Goal: Information Seeking & Learning: Understand process/instructions

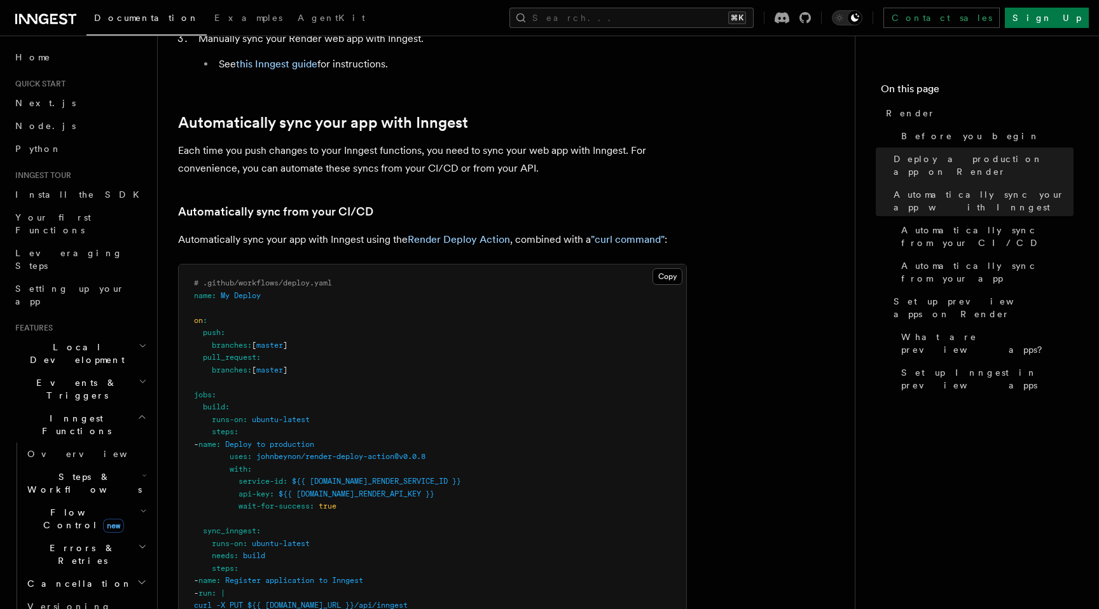
scroll to position [603, 0]
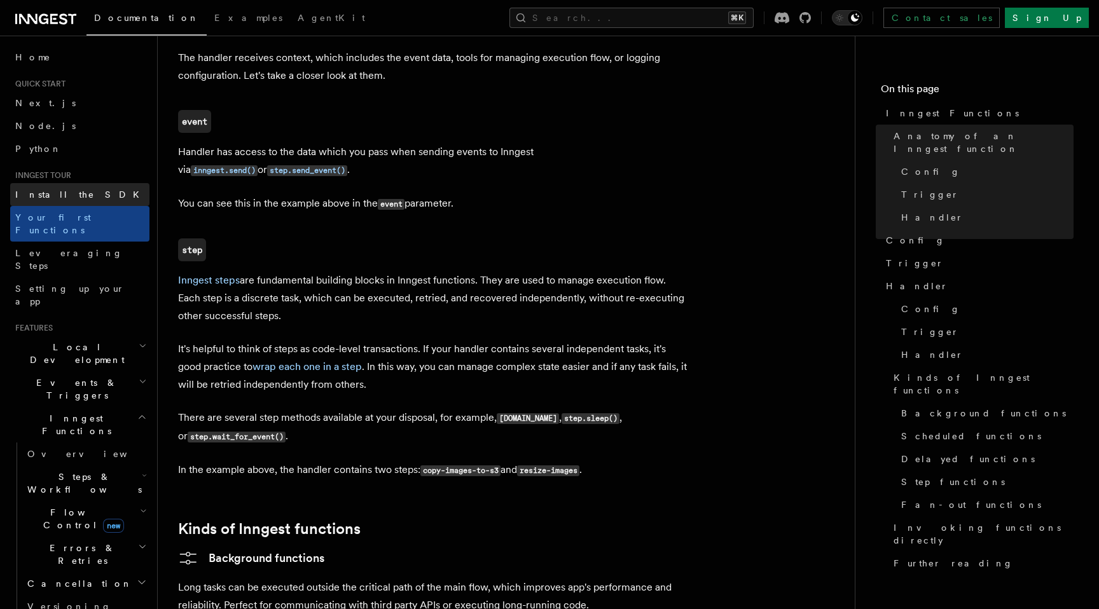
scroll to position [8, 0]
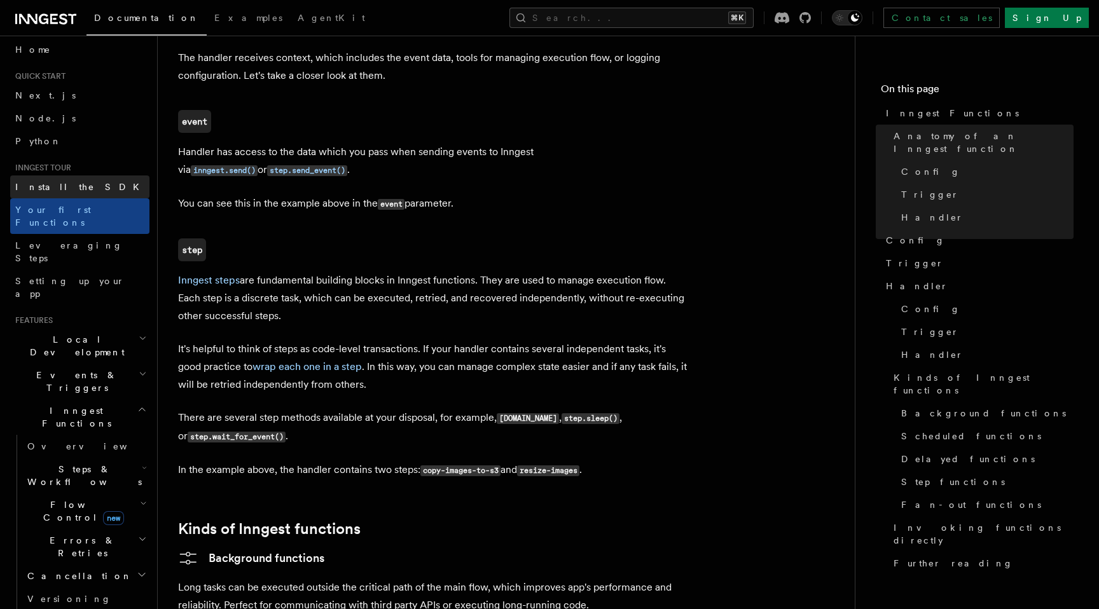
click at [63, 198] on link "Install the SDK" at bounding box center [79, 186] width 139 height 23
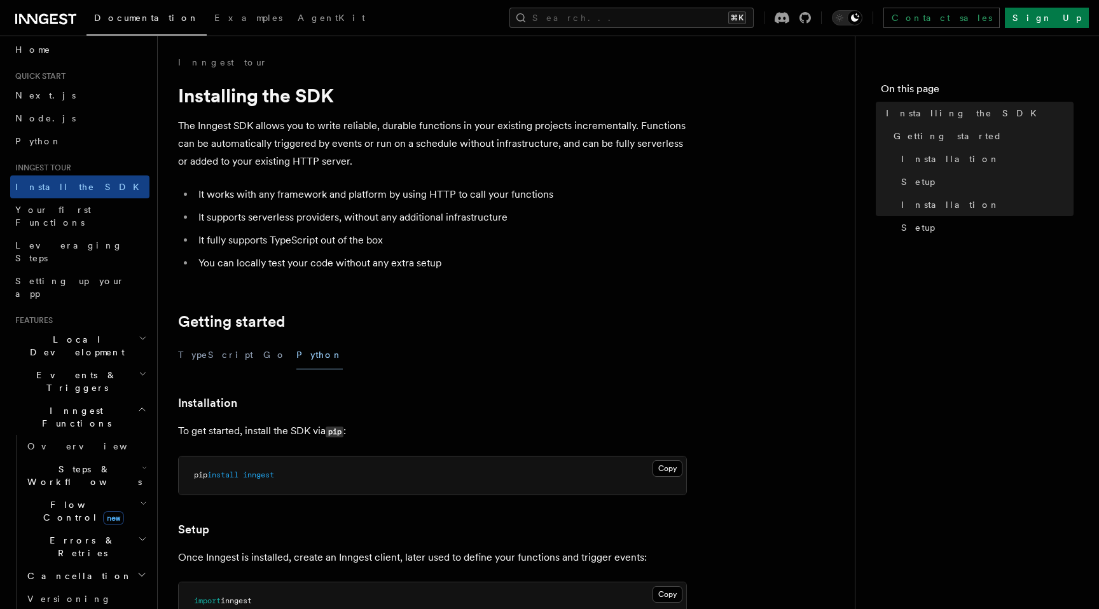
scroll to position [223, 0]
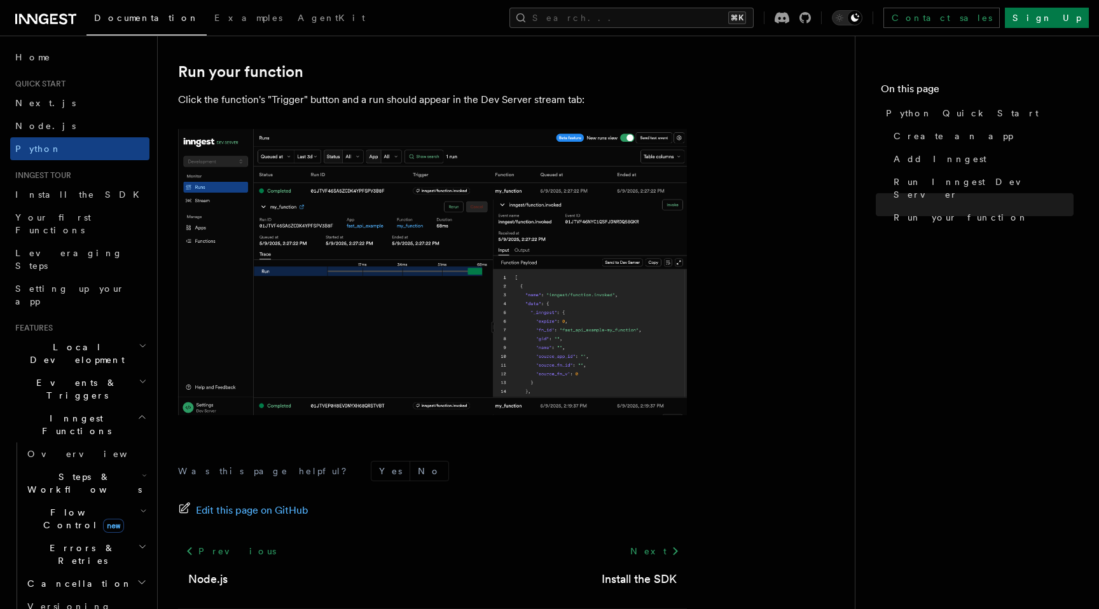
scroll to position [2411, 0]
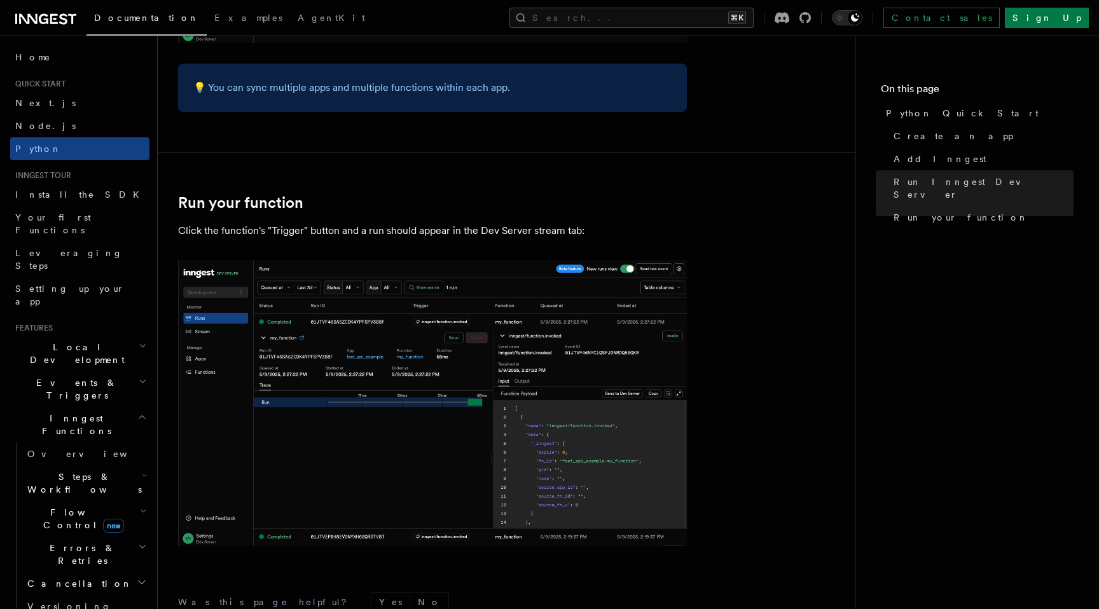
click at [421, 232] on p "Click the function's "Trigger" button and a run should appear in the Dev Server…" at bounding box center [432, 231] width 509 height 18
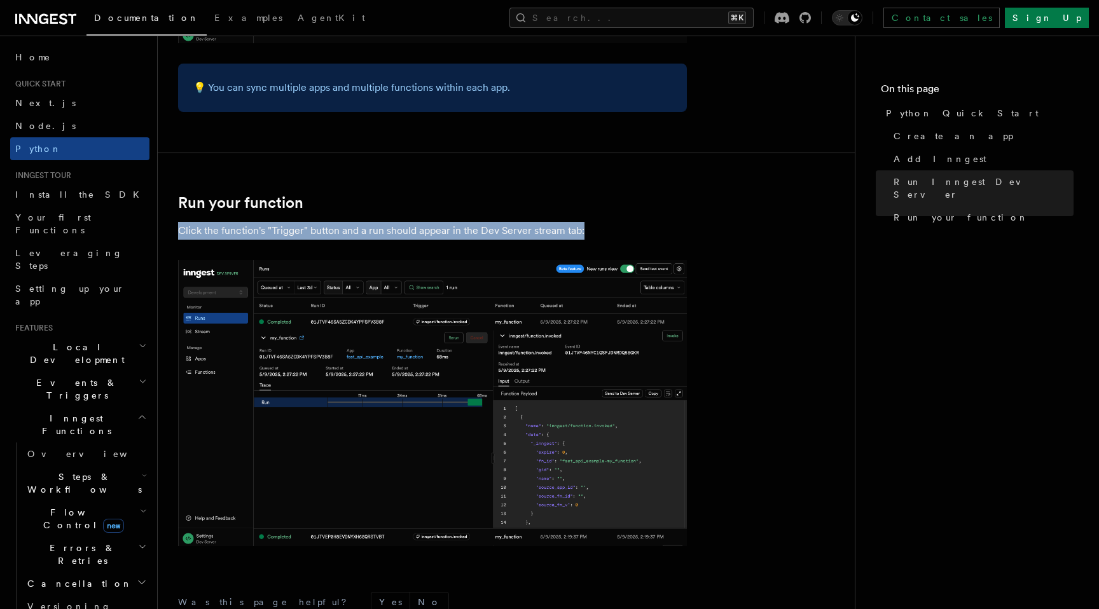
click at [421, 232] on p "Click the function's "Trigger" button and a run should appear in the Dev Server…" at bounding box center [432, 231] width 509 height 18
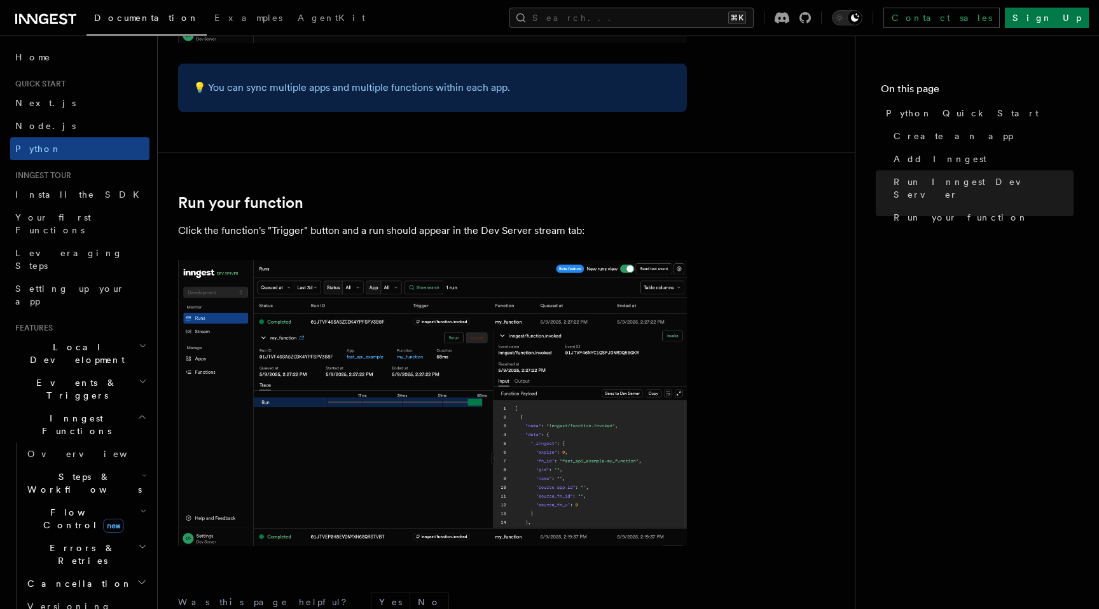
click at [423, 228] on p "Click the function's "Trigger" button and a run should appear in the Dev Server…" at bounding box center [432, 231] width 509 height 18
drag, startPoint x: 466, startPoint y: 192, endPoint x: 484, endPoint y: 186, distance: 18.9
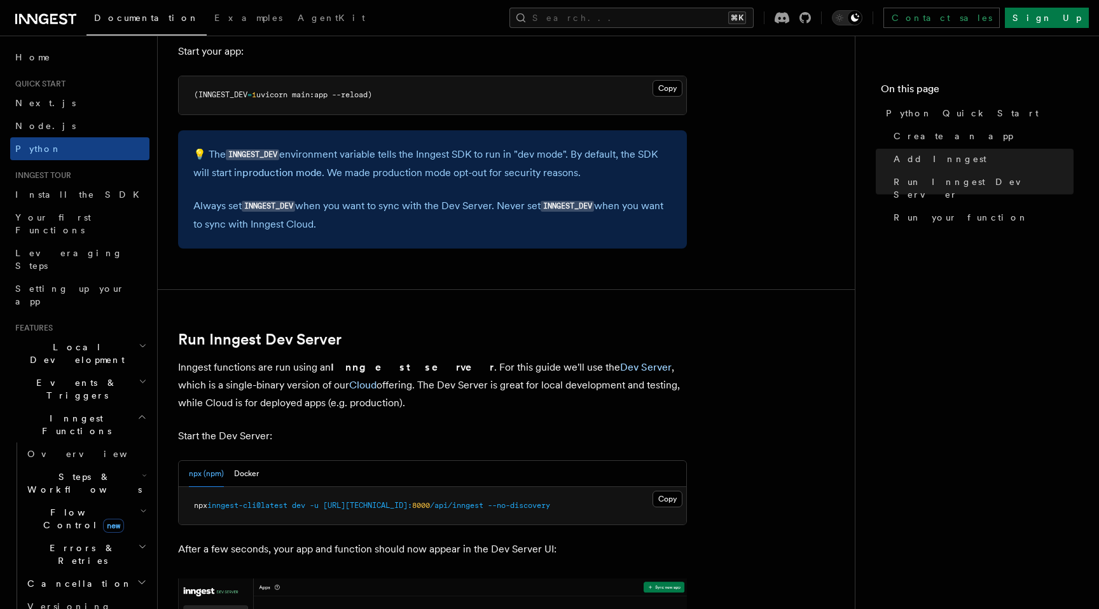
scroll to position [767, 0]
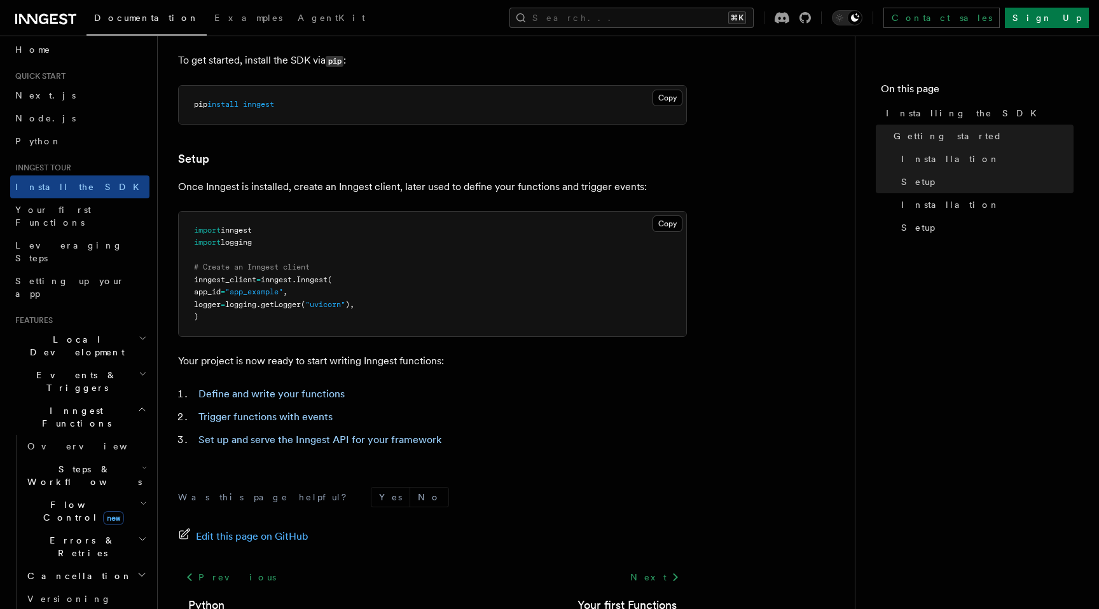
scroll to position [378, 0]
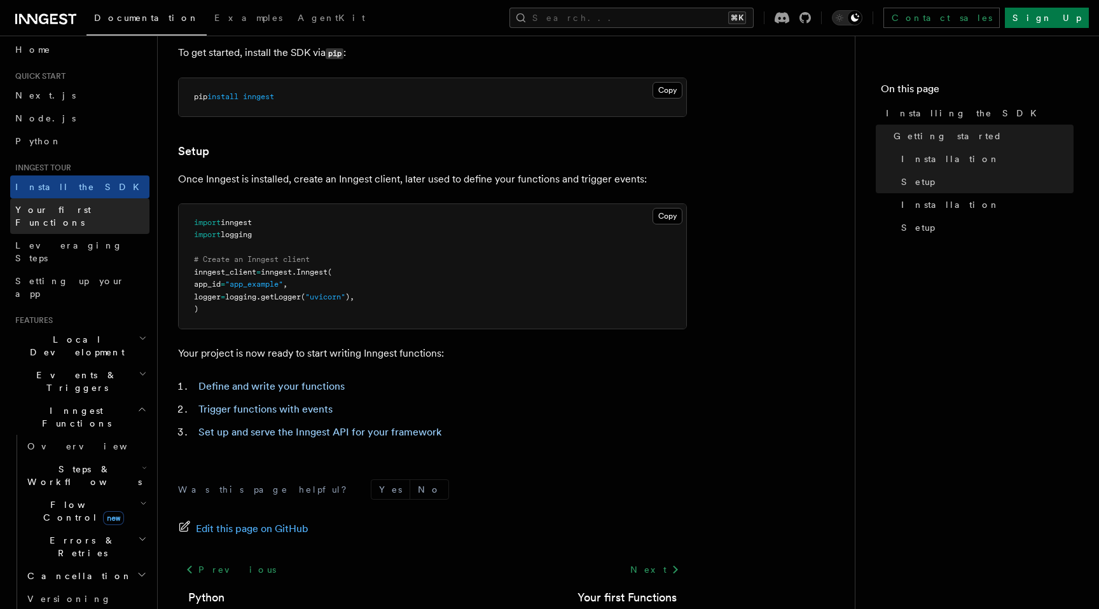
click at [108, 208] on link "Your first Functions" at bounding box center [79, 216] width 139 height 36
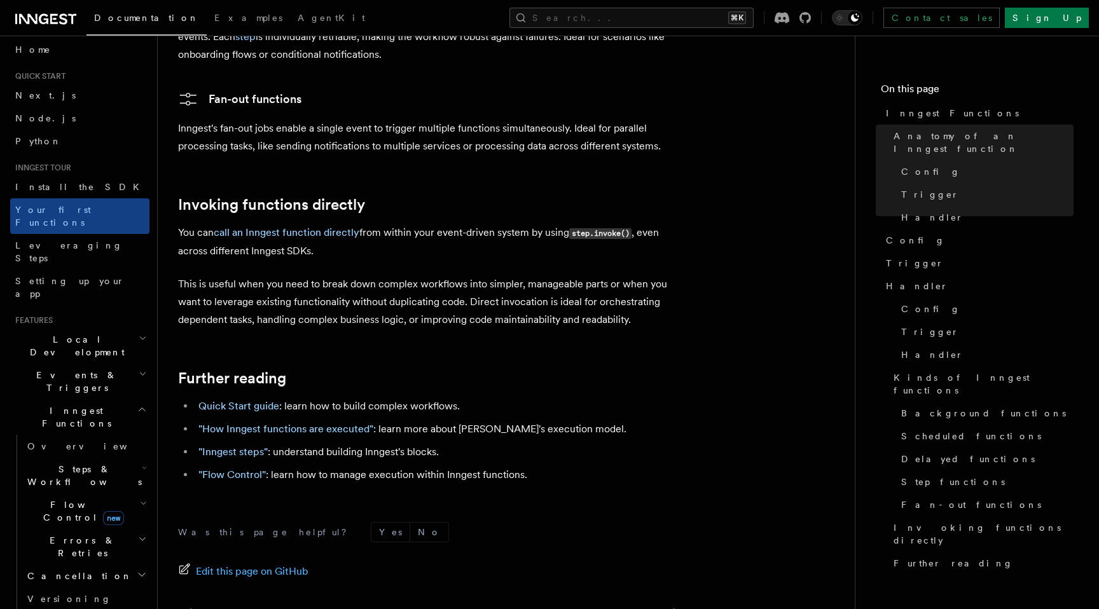
scroll to position [2520, 0]
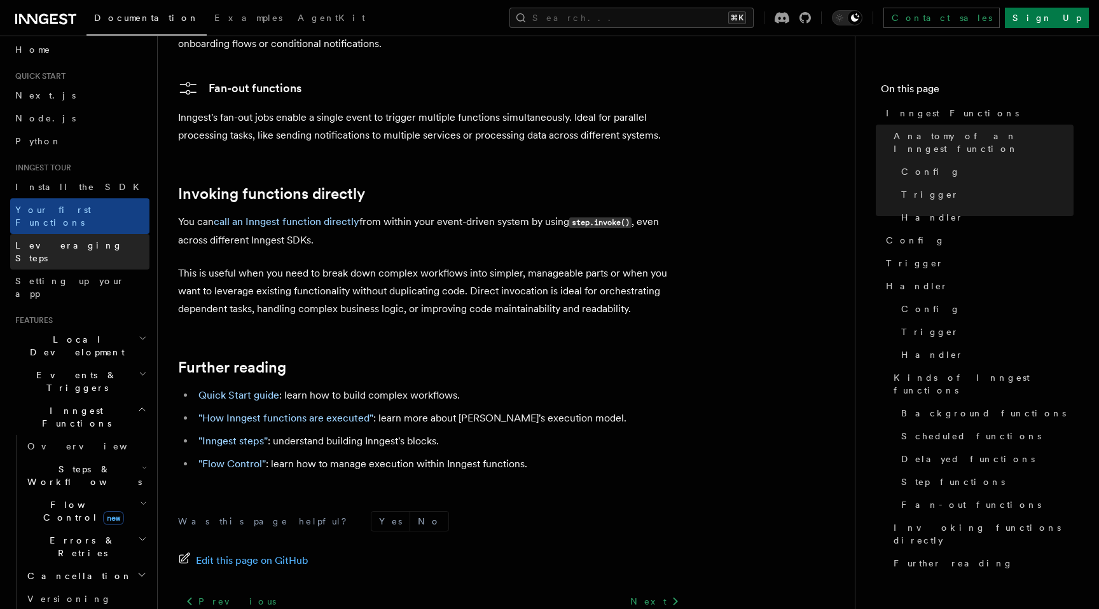
click at [76, 240] on span "Leveraging Steps" at bounding box center [68, 251] width 107 height 23
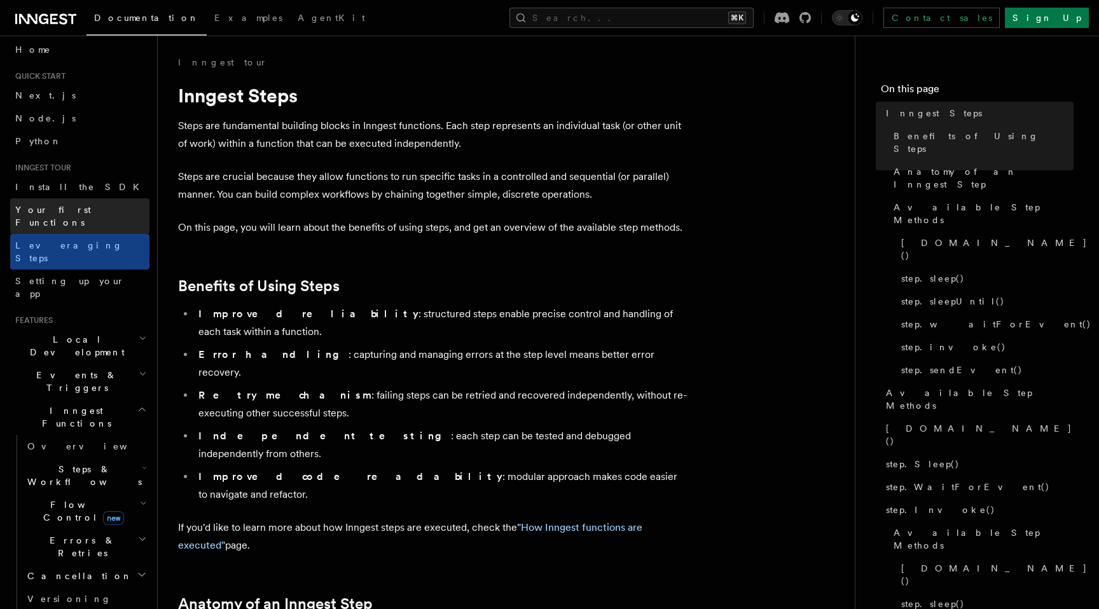
click at [90, 206] on span "Your first Functions" at bounding box center [53, 216] width 76 height 23
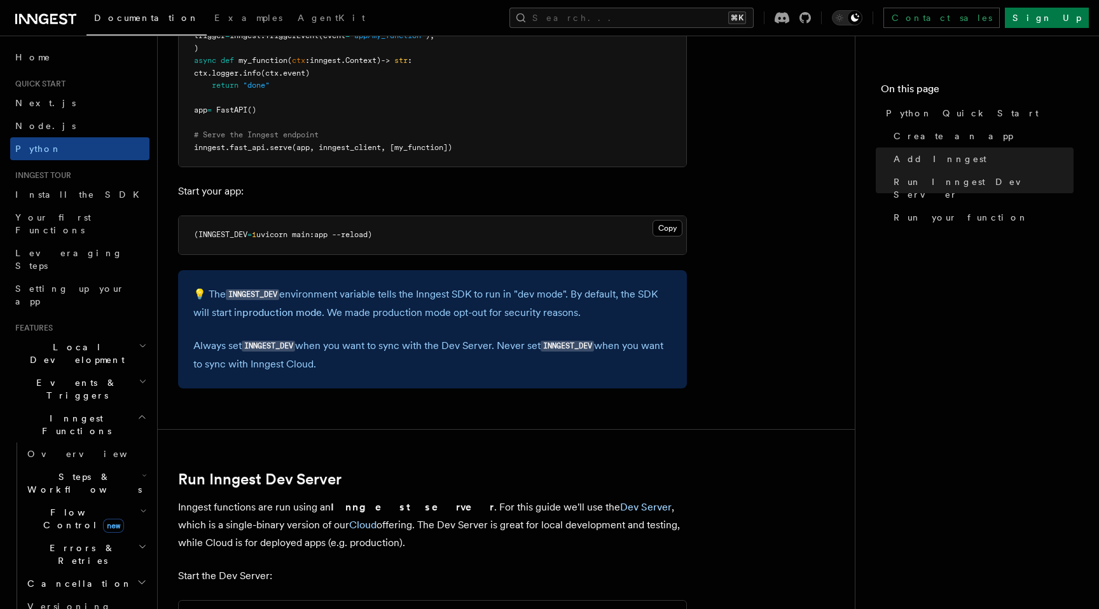
scroll to position [1142, 0]
